Goal: Transaction & Acquisition: Download file/media

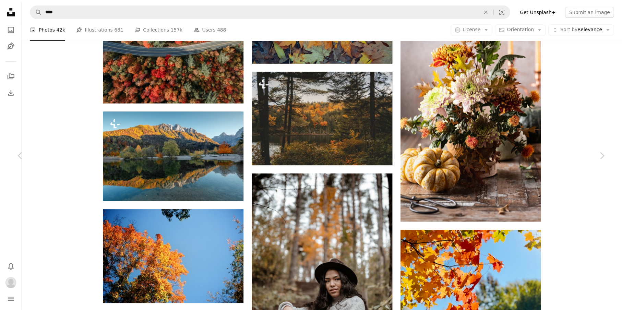
scroll to position [25033, 0]
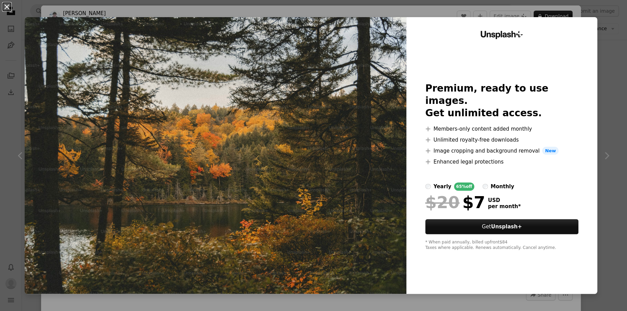
click at [7, 7] on button "An X shape" at bounding box center [7, 7] width 8 height 8
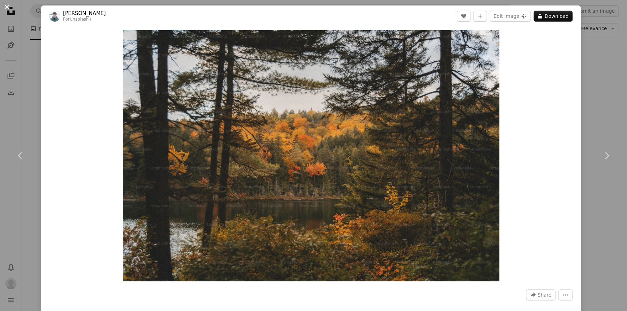
drag, startPoint x: 7, startPoint y: 6, endPoint x: 343, endPoint y: 208, distance: 392.2
click at [8, 6] on button "An X shape" at bounding box center [7, 7] width 8 height 8
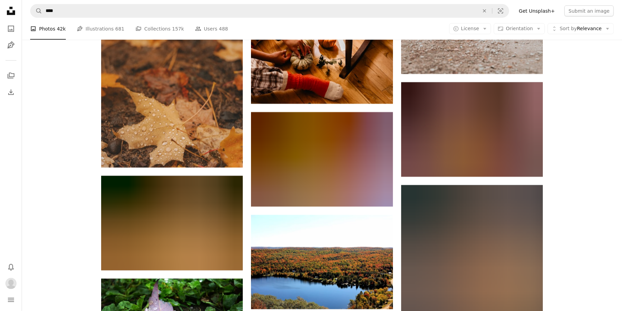
scroll to position [26746, 0]
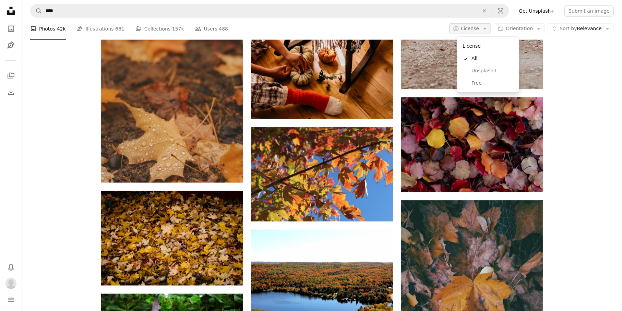
click at [491, 28] on button "A copyright icon © License Arrow down" at bounding box center [470, 28] width 42 height 11
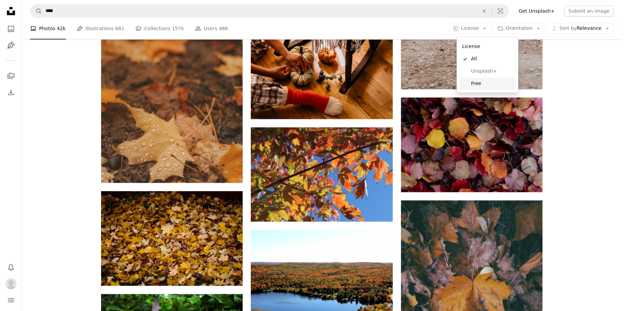
click at [468, 85] on link "Free" at bounding box center [487, 83] width 56 height 12
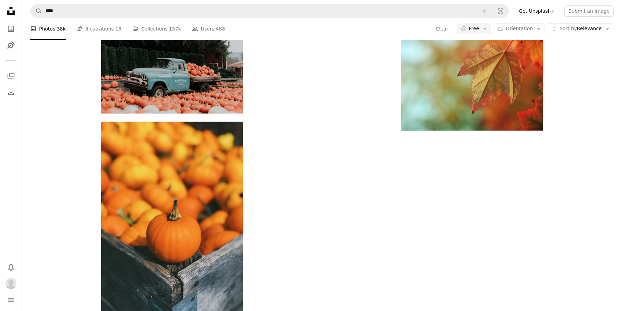
scroll to position [720, 0]
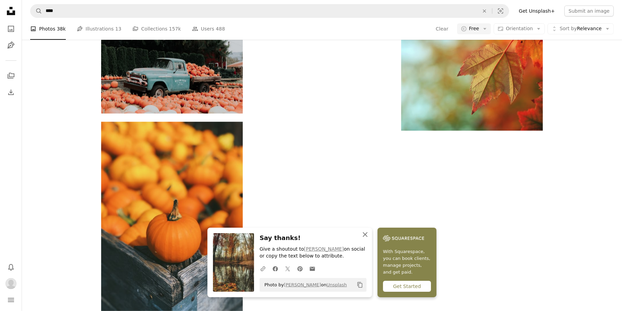
click at [364, 233] on icon "button" at bounding box center [365, 234] width 5 height 5
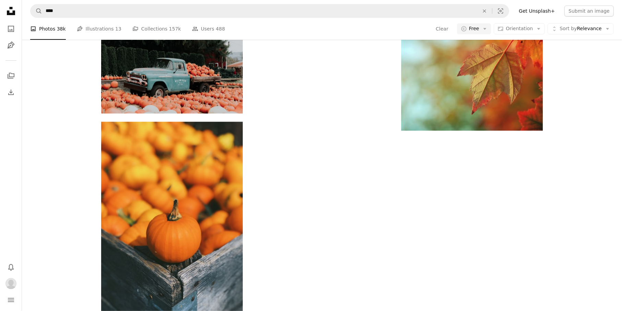
scroll to position [1234, 0]
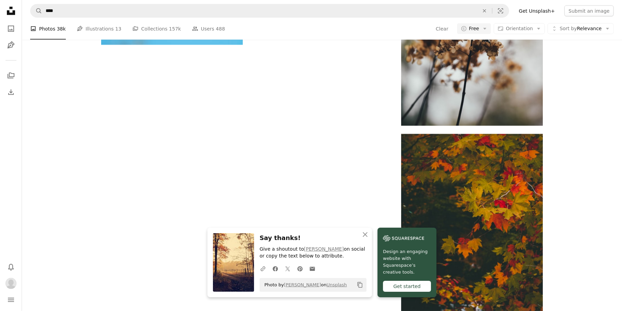
scroll to position [1199, 0]
click at [365, 234] on icon "button" at bounding box center [365, 234] width 5 height 5
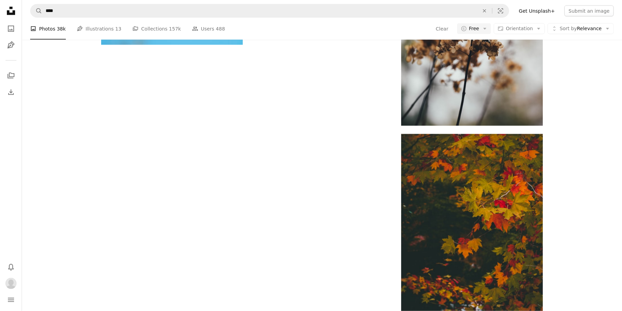
scroll to position [1645, 0]
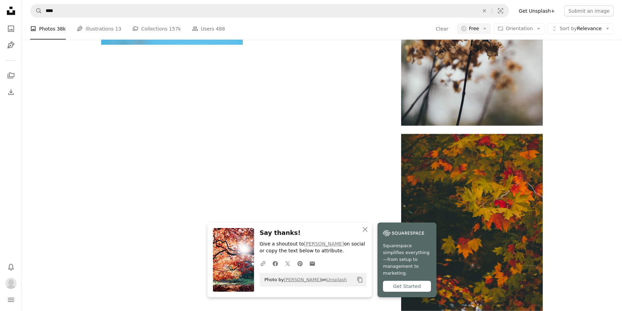
click at [359, 283] on icon "Copy to clipboard" at bounding box center [359, 280] width 5 height 6
click at [364, 232] on icon "button" at bounding box center [365, 229] width 5 height 5
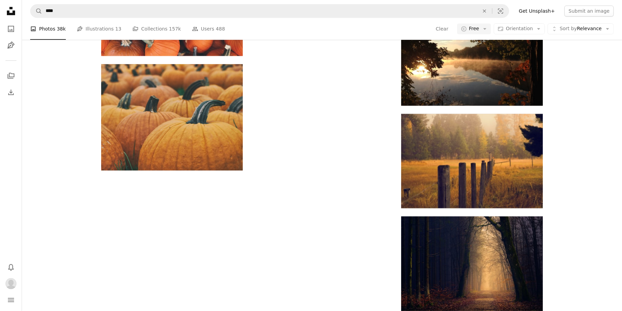
scroll to position [2810, 0]
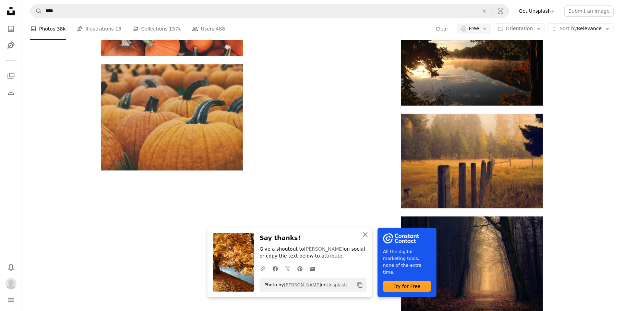
click at [363, 232] on icon "An X shape" at bounding box center [365, 234] width 8 height 8
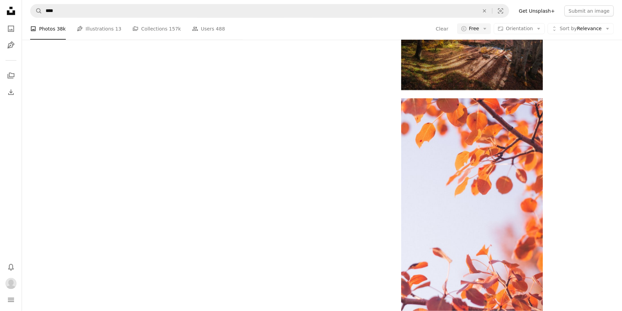
scroll to position [3838, 0]
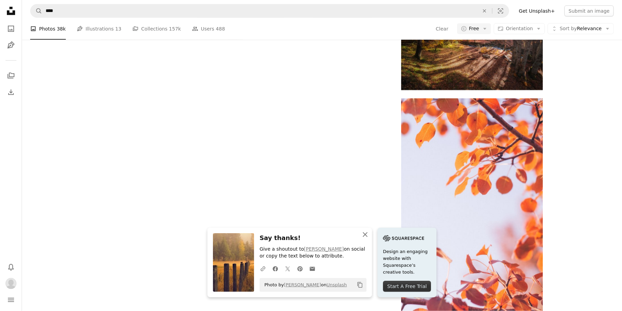
click at [366, 234] on icon "An X shape" at bounding box center [365, 234] width 8 height 8
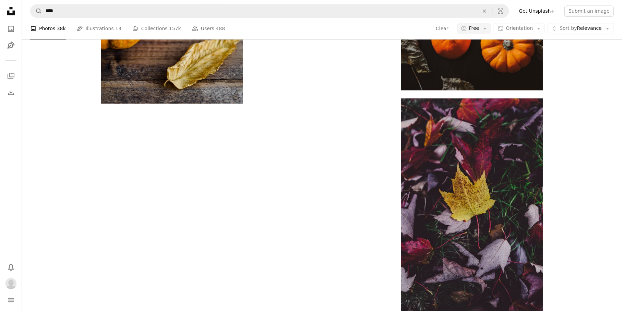
scroll to position [4523, 0]
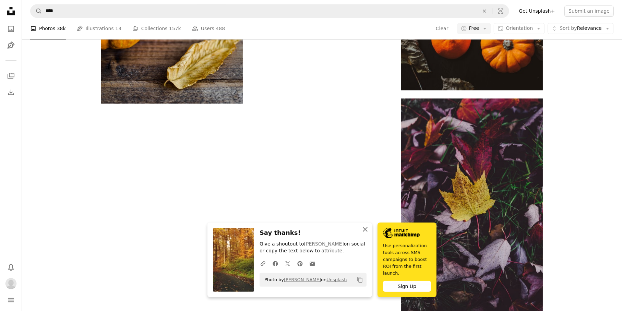
click at [365, 233] on icon "An X shape" at bounding box center [365, 229] width 8 height 8
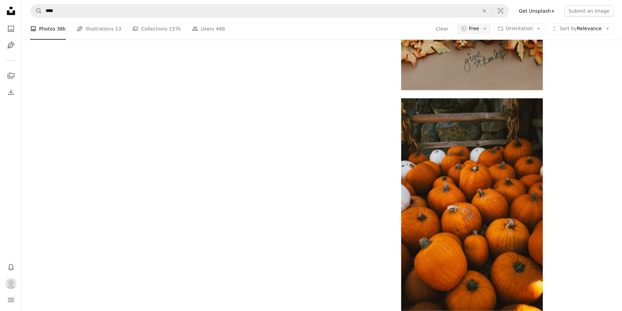
scroll to position [5928, 0]
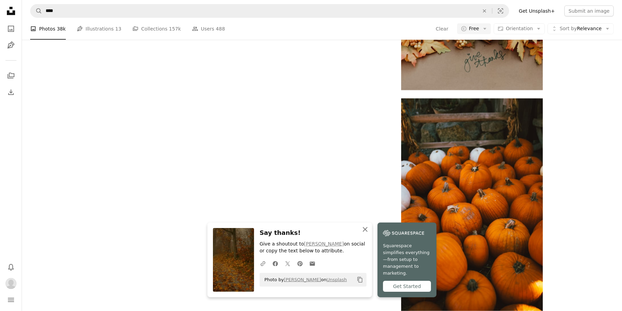
click at [365, 232] on icon "button" at bounding box center [365, 229] width 5 height 5
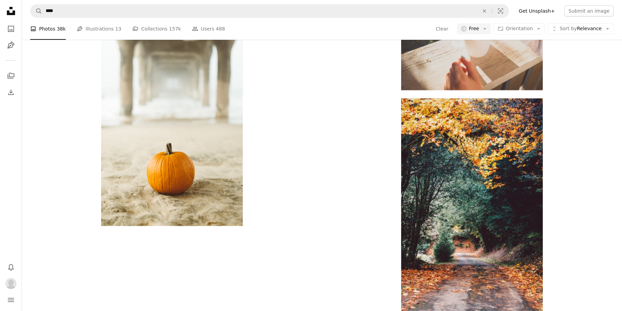
scroll to position [7710, 0]
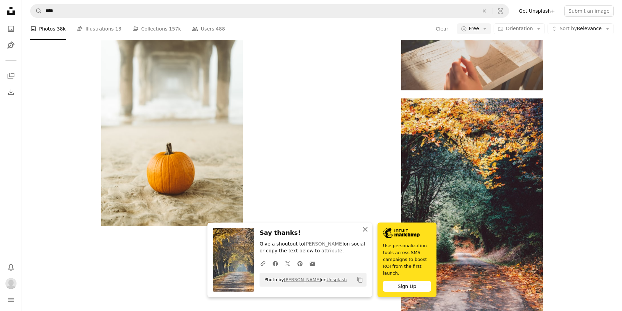
click at [367, 233] on icon "An X shape" at bounding box center [365, 229] width 8 height 8
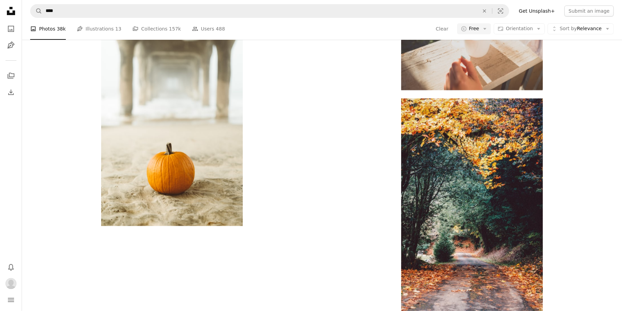
scroll to position [7847, 0]
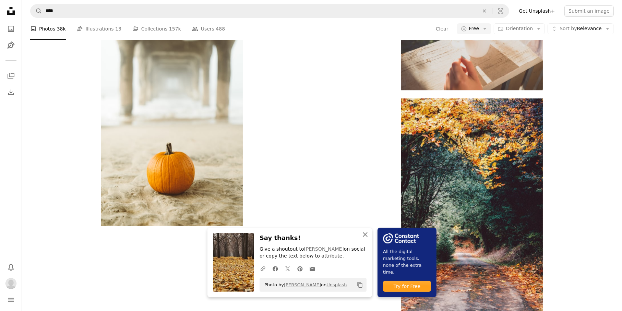
drag, startPoint x: 366, startPoint y: 234, endPoint x: 360, endPoint y: 232, distance: 5.7
click at [366, 234] on icon "An X shape" at bounding box center [365, 234] width 8 height 8
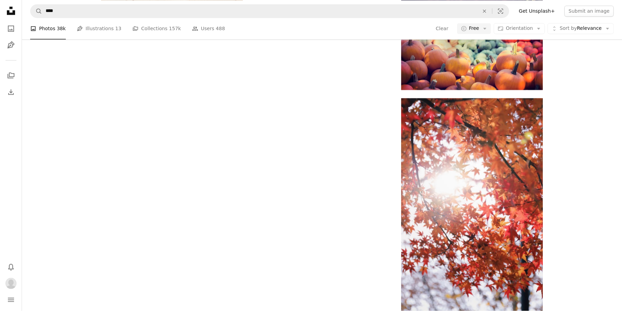
scroll to position [8292, 0]
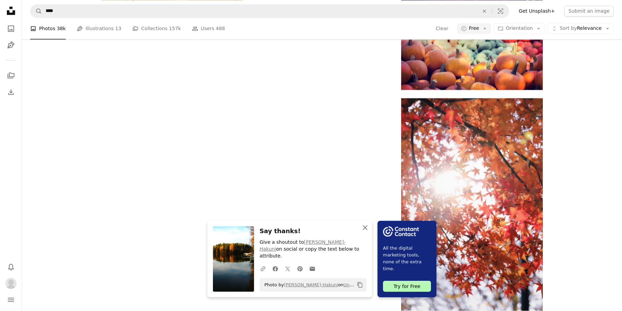
click at [364, 230] on icon "button" at bounding box center [365, 227] width 5 height 5
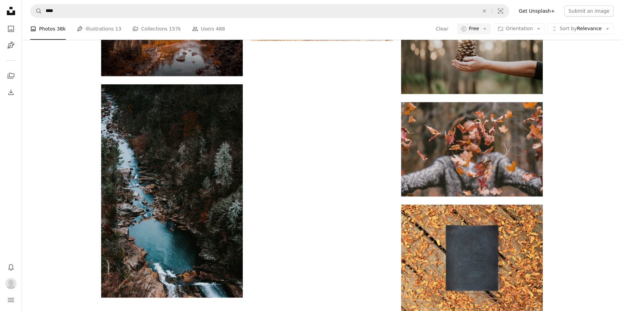
scroll to position [9594, 0]
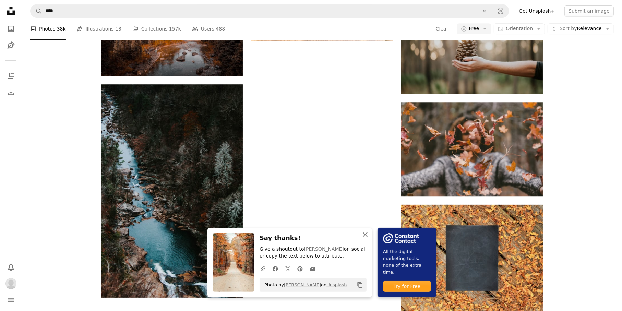
click at [363, 231] on icon "An X shape" at bounding box center [365, 234] width 8 height 8
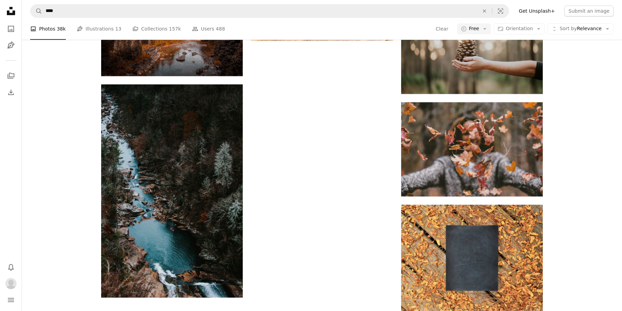
scroll to position [9526, 0]
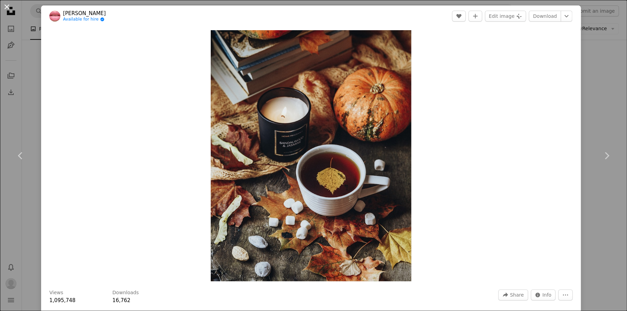
click at [7, 5] on button "An X shape" at bounding box center [7, 7] width 8 height 8
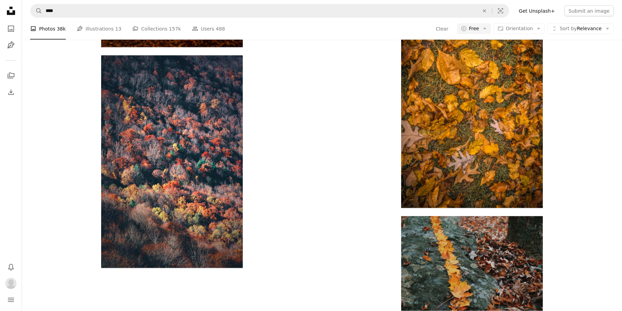
scroll to position [17681, 0]
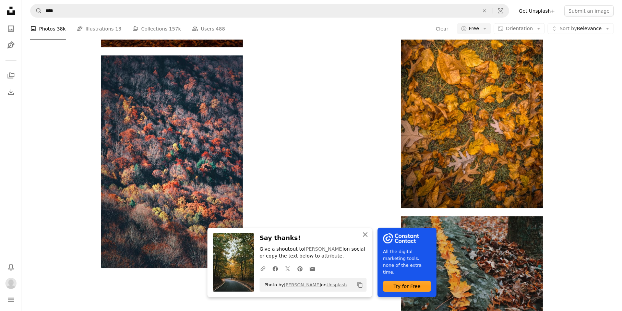
click at [366, 231] on icon "An X shape" at bounding box center [365, 234] width 8 height 8
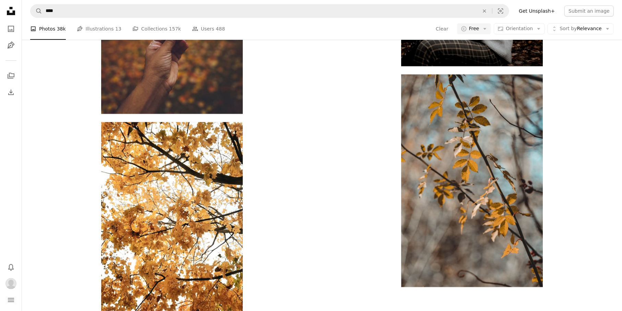
scroll to position [18297, 0]
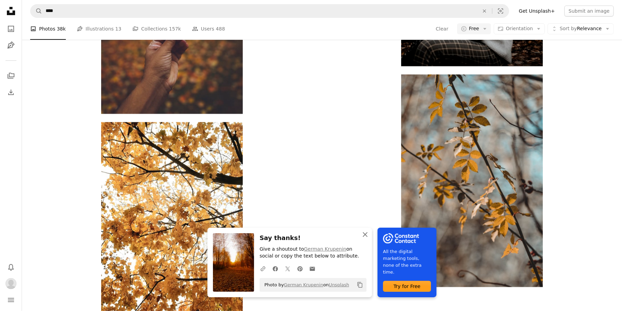
click at [364, 233] on icon "button" at bounding box center [365, 234] width 5 height 5
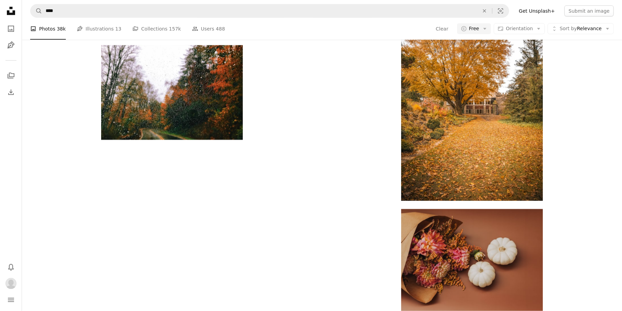
scroll to position [21107, 0]
